Goal: Task Accomplishment & Management: Complete application form

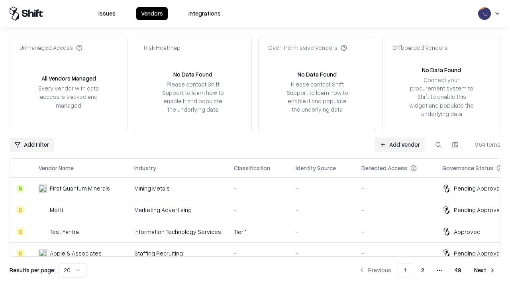
click at [400, 144] on link "Add Vendor" at bounding box center [400, 145] width 50 height 14
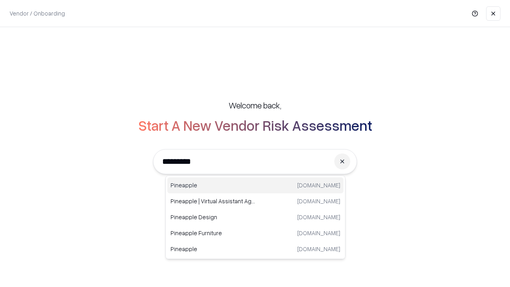
click at [256, 185] on div "Pineapple [DOMAIN_NAME]" at bounding box center [255, 185] width 176 height 16
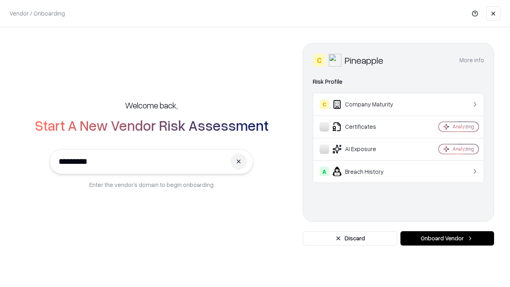
type input "*********"
click at [447, 238] on button "Onboard Vendor" at bounding box center [448, 238] width 94 height 14
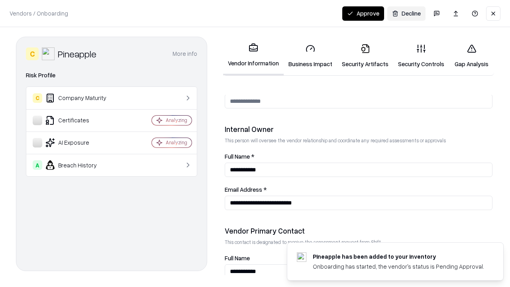
scroll to position [413, 0]
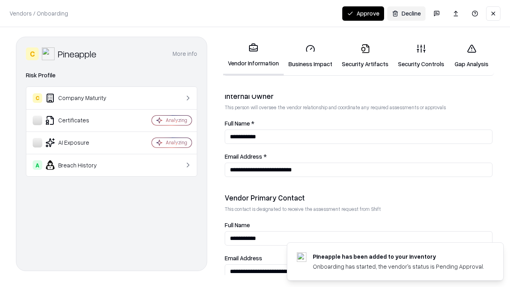
click at [365, 56] on link "Security Artifacts" at bounding box center [365, 55] width 56 height 37
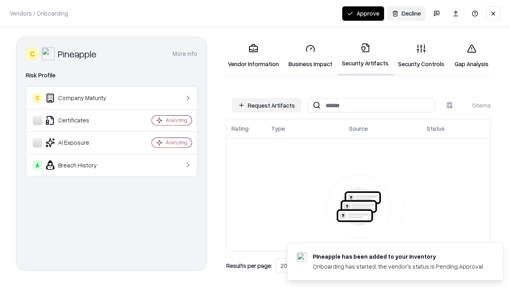
click at [267, 105] on button "Request Artifacts" at bounding box center [266, 105] width 69 height 14
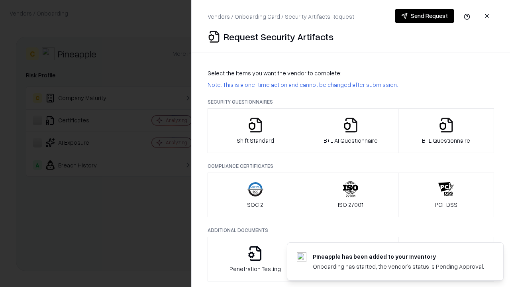
click at [446, 131] on icon "button" at bounding box center [446, 125] width 16 height 16
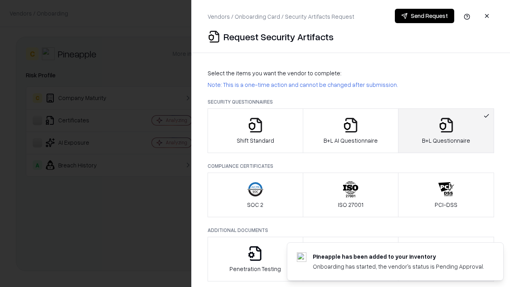
click at [350, 131] on icon "button" at bounding box center [351, 125] width 16 height 16
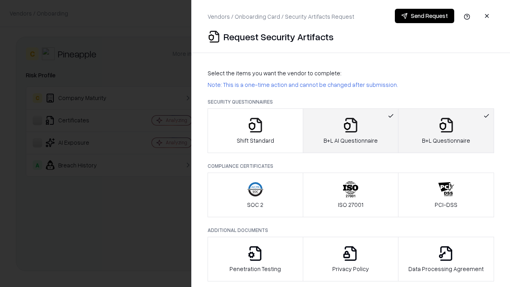
click at [425, 16] on button "Send Request" at bounding box center [424, 16] width 59 height 14
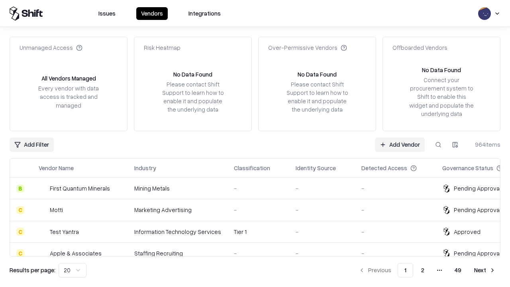
click at [438, 144] on button at bounding box center [438, 145] width 14 height 14
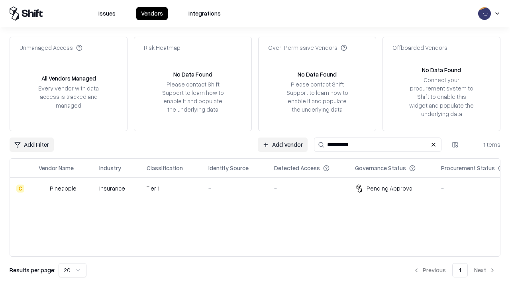
type input "*********"
click at [260, 188] on div "-" at bounding box center [234, 188] width 53 height 8
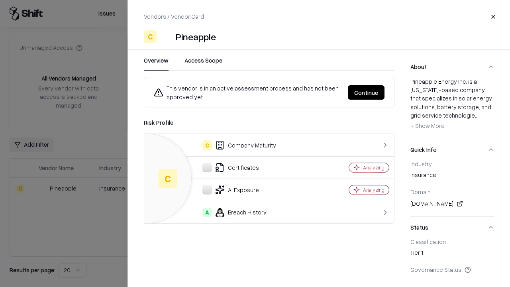
click at [366, 92] on button "Continue" at bounding box center [366, 92] width 37 height 14
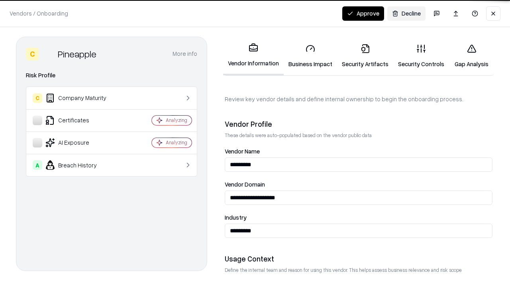
click at [365, 56] on link "Security Artifacts" at bounding box center [365, 55] width 56 height 37
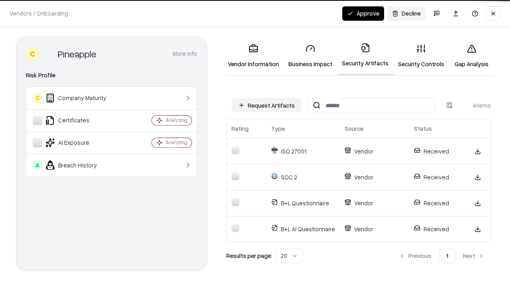
click at [363, 13] on button "Approve" at bounding box center [363, 13] width 42 height 14
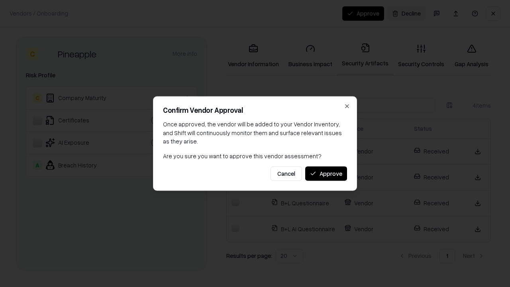
click at [326, 173] on button "Approve" at bounding box center [326, 173] width 42 height 14
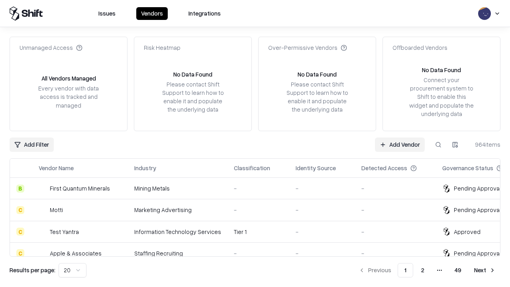
type input "*********"
click at [400, 144] on link "Add Vendor" at bounding box center [400, 145] width 50 height 14
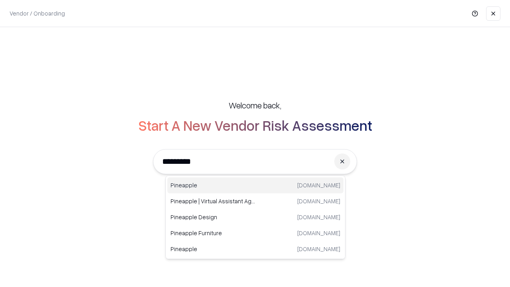
click at [256, 185] on div "Pineapple [DOMAIN_NAME]" at bounding box center [255, 185] width 176 height 16
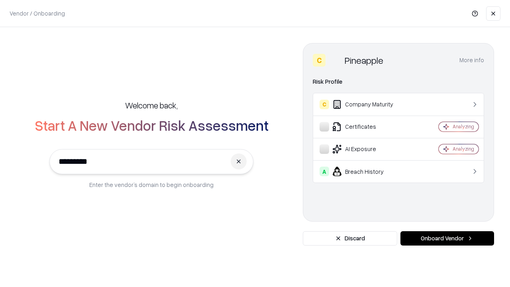
type input "*********"
click at [447, 238] on button "Onboard Vendor" at bounding box center [448, 238] width 94 height 14
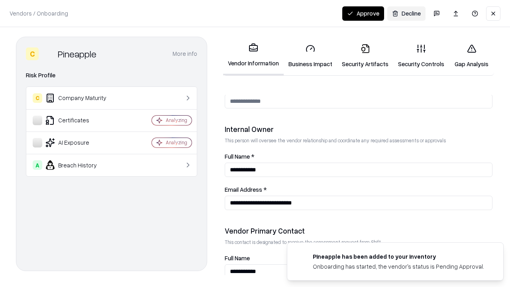
scroll to position [413, 0]
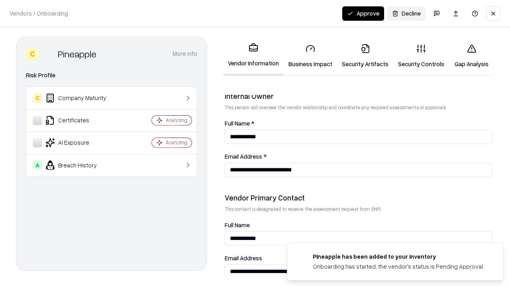
click at [363, 13] on button "Approve" at bounding box center [363, 13] width 42 height 14
